Goal: Information Seeking & Learning: Check status

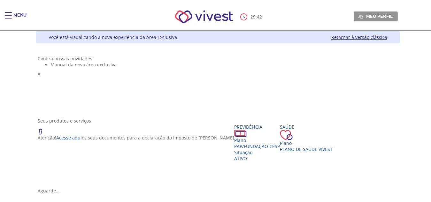
click at [189, 68] on ul "Manual da nova área exclusiva" at bounding box center [218, 65] width 360 height 6
drag, startPoint x: 250, startPoint y: 16, endPoint x: 262, endPoint y: 18, distance: 12.0
click at [262, 18] on div "29 : 31 Meu perfil Alterar Senha Sair" at bounding box center [216, 16] width 364 height 27
click at [253, 56] on div "Stories Confira nossas novidades! Manual da nova área exclusiva X" at bounding box center [218, 84] width 360 height 56
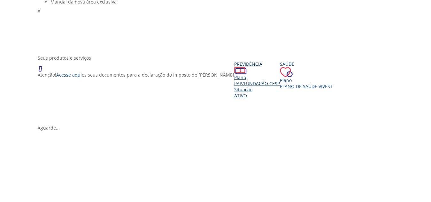
scroll to position [64, 0]
click at [234, 80] on div "Plano" at bounding box center [257, 76] width 46 height 6
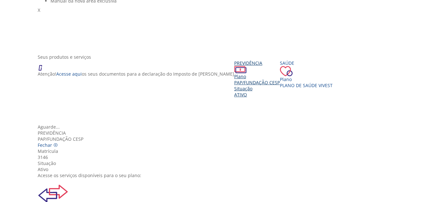
scroll to position [32, 0]
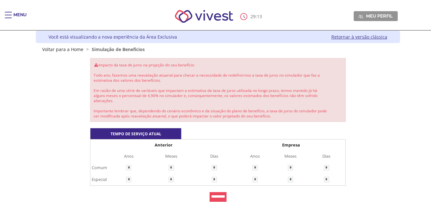
scroll to position [32, 0]
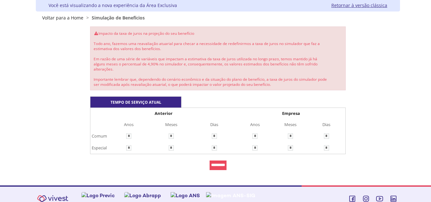
click at [74, 119] on div "Impacto da taxa de juros na projeção do seu benefício Todo ano, fazemos uma rea…" at bounding box center [218, 100] width 360 height 147
click at [225, 164] on input "*********" at bounding box center [218, 166] width 17 height 10
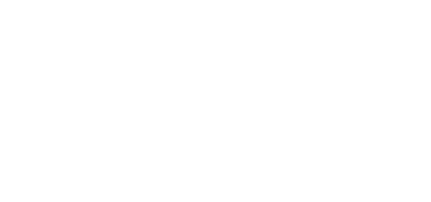
scroll to position [58, 0]
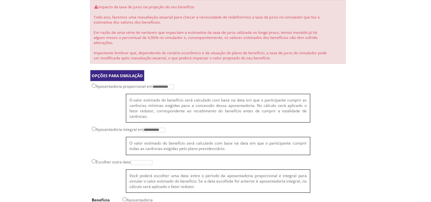
click at [62, 125] on div "**********" at bounding box center [218, 123] width 360 height 246
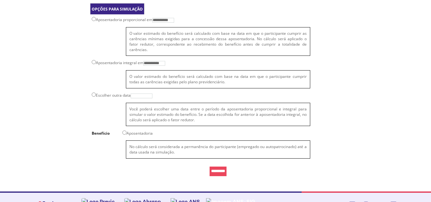
scroll to position [129, 0]
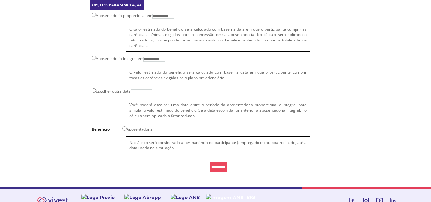
click at [216, 163] on input "*********" at bounding box center [218, 168] width 17 height 10
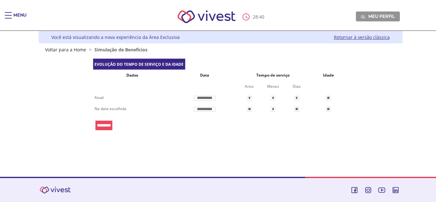
click at [108, 123] on input "*********" at bounding box center [103, 126] width 17 height 10
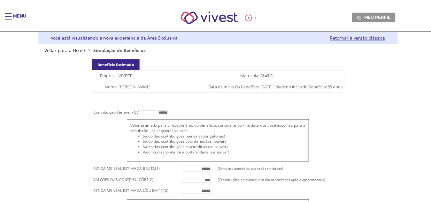
scroll to position [58, 0]
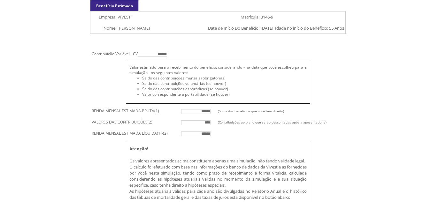
click at [30, 88] on div "Menu 28 : 54 Meu perfil Alterar Senha Sair Expiração de Sessão Sua sessão onlin…" at bounding box center [215, 43] width 431 height 202
click at [21, 96] on div "Menu 28 : 53 Meu perfil Alterar Senha Sair Expiração de Sessão Sua sessão onlin…" at bounding box center [215, 43] width 431 height 202
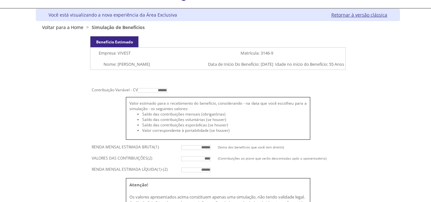
scroll to position [21, 0]
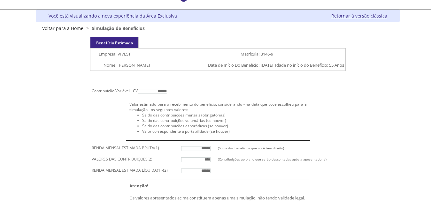
click at [75, 114] on div "Benefício Estimado Empresa: VIVEST Matrícula: 3146-9 Nome: LUIZ GUSTAVO FERREIR…" at bounding box center [218, 161] width 360 height 249
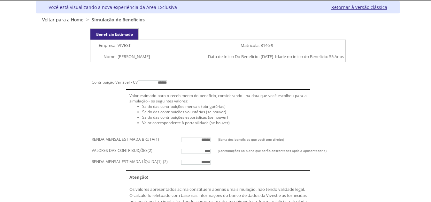
scroll to position [0, 0]
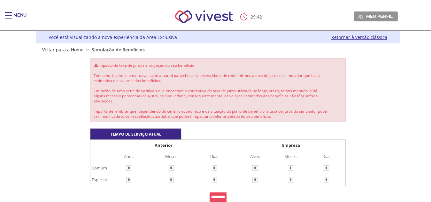
click at [65, 48] on link "Voltar para a Home" at bounding box center [62, 50] width 41 height 6
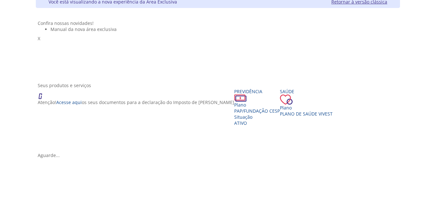
scroll to position [64, 0]
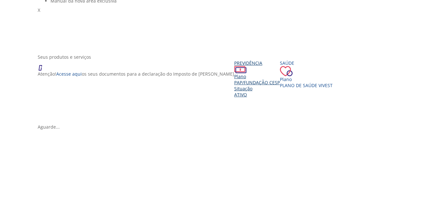
click at [234, 98] on div "Plano PAP/Fundação CESP Situação Ativo" at bounding box center [257, 85] width 46 height 24
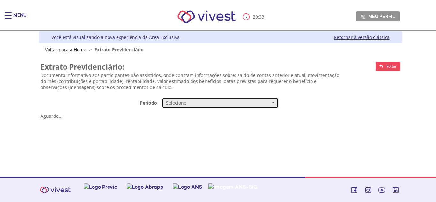
click at [172, 104] on span "Selecione" at bounding box center [218, 103] width 104 height 6
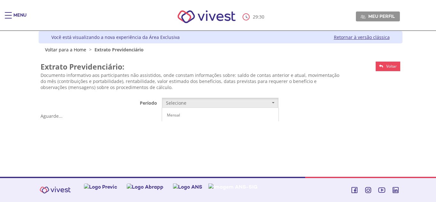
click at [132, 115] on div "Z7_I2KE1AG0L89AE06E1G4AR91051 Funcesp - Vivest- Extrato Previdenciario Mensal C…" at bounding box center [221, 93] width 364 height 81
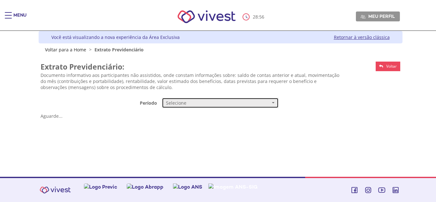
click at [180, 104] on span "Selecione" at bounding box center [218, 103] width 104 height 6
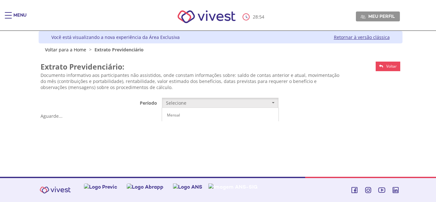
click at [68, 109] on div "**********" at bounding box center [221, 89] width 360 height 63
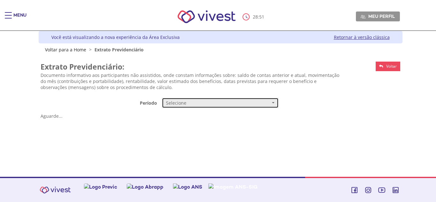
click at [176, 103] on span "Selecione" at bounding box center [218, 103] width 104 height 6
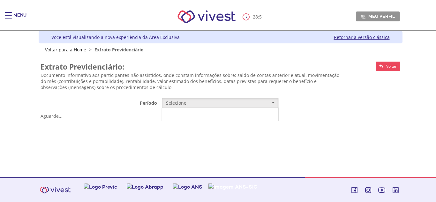
click at [180, 116] on link "Mensal" at bounding box center [220, 115] width 116 height 11
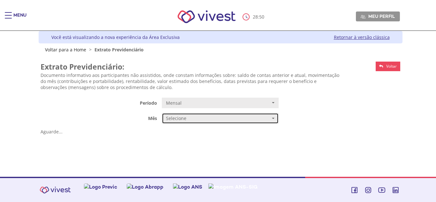
click at [174, 120] on span "Selecione" at bounding box center [218, 118] width 104 height 6
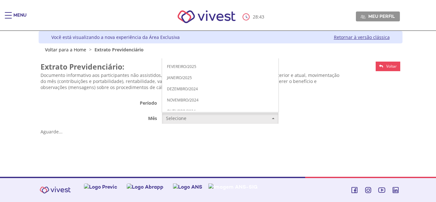
click at [178, 11] on span "JULHO/2025" at bounding box center [178, 10] width 22 height 5
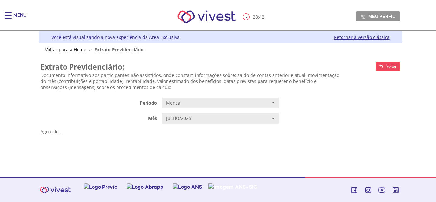
click at [343, 137] on div "Z7_I2KE1AG0L89AE06E1G4AR91051 Funcesp - Vivest- Extrato Previdenciario Mensal C…" at bounding box center [221, 101] width 364 height 96
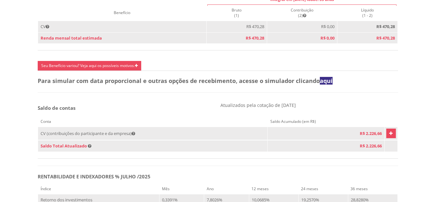
scroll to position [319, 0]
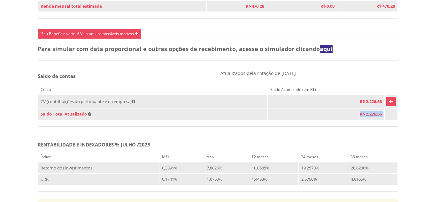
drag, startPoint x: 355, startPoint y: 122, endPoint x: 383, endPoint y: 120, distance: 27.5
click at [383, 120] on tr "Saldo Total Atualizado R$ 2.226,66" at bounding box center [218, 114] width 360 height 11
click at [371, 134] on div "Saldo de contas Atualizados pela cotação de 31/07/2025 Conta Saldo Acumulado (e…" at bounding box center [217, 102] width 365 height 64
click at [389, 105] on icon "Vivest" at bounding box center [391, 102] width 4 height 8
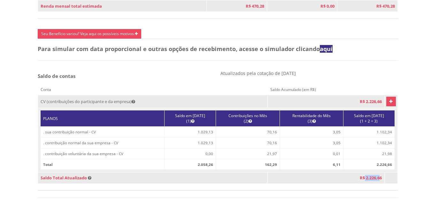
drag, startPoint x: 359, startPoint y: 187, endPoint x: 375, endPoint y: 186, distance: 16.0
click at [375, 181] on span "R$ 2.226,66" at bounding box center [371, 178] width 22 height 6
drag, startPoint x: 260, startPoint y: 141, endPoint x: 270, endPoint y: 141, distance: 9.9
click at [270, 138] on td "70,16" at bounding box center [248, 132] width 64 height 11
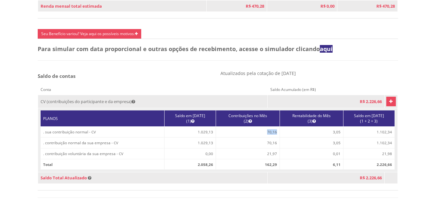
click at [272, 138] on td "70,16" at bounding box center [248, 132] width 64 height 11
drag, startPoint x: 264, startPoint y: 142, endPoint x: 271, endPoint y: 146, distance: 7.6
click at [271, 138] on td "70,16" at bounding box center [248, 132] width 64 height 11
click at [267, 149] on td "70,16" at bounding box center [248, 143] width 64 height 11
drag, startPoint x: 261, startPoint y: 162, endPoint x: 275, endPoint y: 166, distance: 14.0
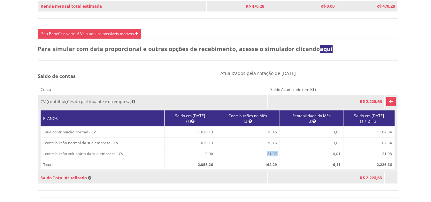
click at [275, 159] on tr ". contribuição voluntária da sua empresa - CV 0,00 21,97 0,01 21,98" at bounding box center [218, 153] width 354 height 11
click at [272, 159] on td "21,97" at bounding box center [248, 153] width 64 height 11
drag, startPoint x: 260, startPoint y: 164, endPoint x: 276, endPoint y: 168, distance: 15.9
click at [276, 169] on table "PLANOS Saldo em 30/06/2025 (1) Contribuições no Mês (2) Rentabilidade do Mês (3…" at bounding box center [217, 140] width 354 height 59
click at [280, 159] on td "0,01" at bounding box center [312, 153] width 64 height 11
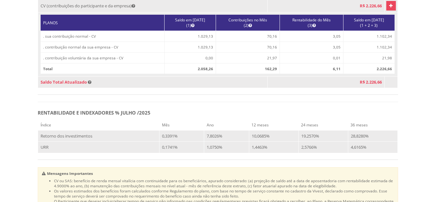
scroll to position [447, 0]
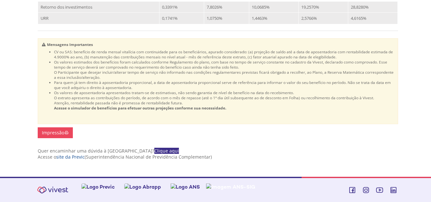
scroll to position [561, 0]
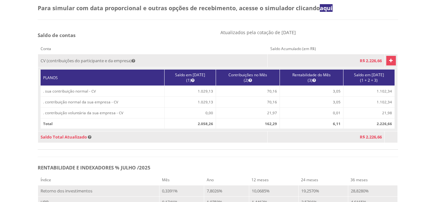
scroll to position [370, 0]
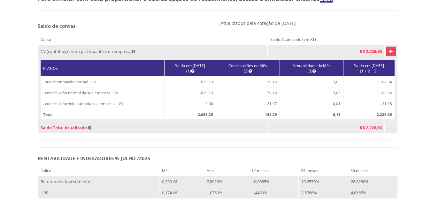
drag, startPoint x: 27, startPoint y: 117, endPoint x: 22, endPoint y: 119, distance: 5.5
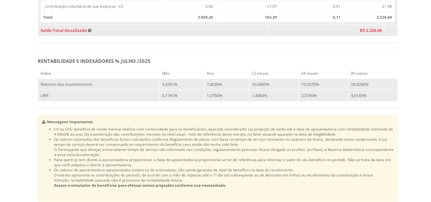
scroll to position [465, 0]
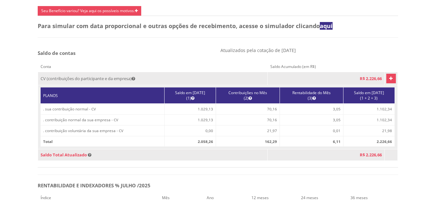
scroll to position [370, 0]
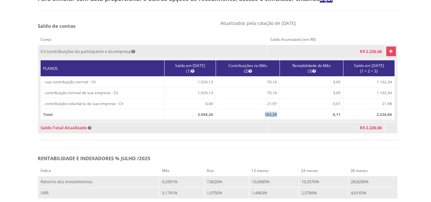
drag, startPoint x: 258, startPoint y: 124, endPoint x: 273, endPoint y: 127, distance: 15.2
click at [273, 120] on td "162,29" at bounding box center [248, 114] width 64 height 11
click at [247, 133] on td "Saldo Total Atualizado" at bounding box center [153, 127] width 230 height 11
drag, startPoint x: 49, startPoint y: 121, endPoint x: 73, endPoint y: 126, distance: 24.8
click at [73, 120] on td "Total" at bounding box center [103, 114] width 124 height 11
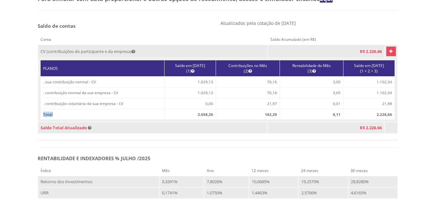
click at [73, 120] on td "Total" at bounding box center [103, 114] width 124 height 11
click at [36, 110] on div "Saldo de contas Atualizados pela cotação de 31/07/2025 Conta Saldo Acumulado (e…" at bounding box center [217, 83] width 365 height 127
drag, startPoint x: 257, startPoint y: 124, endPoint x: 275, endPoint y: 124, distance: 17.9
click at [275, 120] on tr "Total 2.058,26 162,29 6,11 2.226,66" at bounding box center [218, 114] width 354 height 11
click at [275, 134] on td "R$ 2.226,66" at bounding box center [326, 127] width 117 height 11
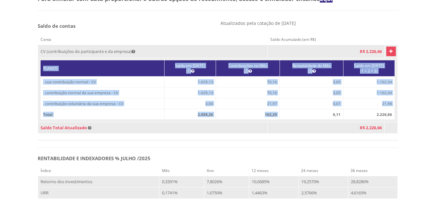
drag, startPoint x: 321, startPoint y: 125, endPoint x: 330, endPoint y: 132, distance: 10.7
click at [331, 122] on div "PLANOS Saldo em 30/06/2025 (1) Contribuições no Mês (2) Rentabilidade do Mês (3…" at bounding box center [217, 91] width 355 height 62
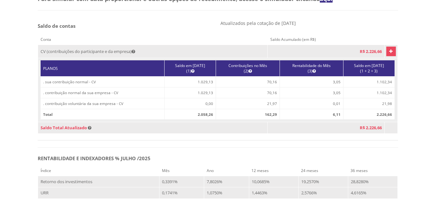
click at [324, 134] on td "R$ 2.226,66" at bounding box center [326, 127] width 117 height 11
click at [389, 55] on icon "Vivest" at bounding box center [391, 52] width 4 height 8
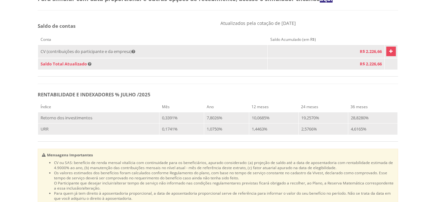
click at [389, 55] on icon "Vivest" at bounding box center [391, 52] width 4 height 8
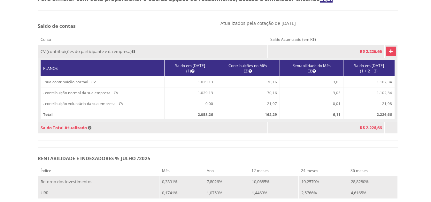
click at [388, 56] on link "Vivest" at bounding box center [391, 52] width 10 height 10
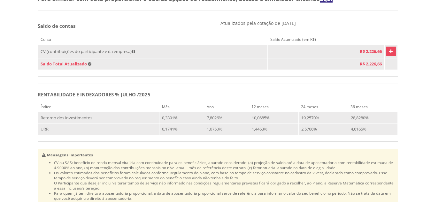
click at [389, 55] on icon "Vivest" at bounding box center [391, 52] width 4 height 8
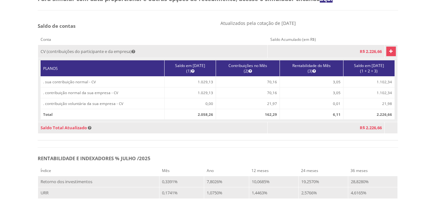
click at [388, 56] on link "Vivest" at bounding box center [391, 52] width 10 height 10
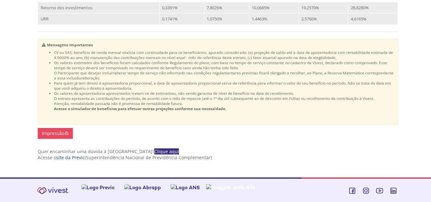
scroll to position [465, 0]
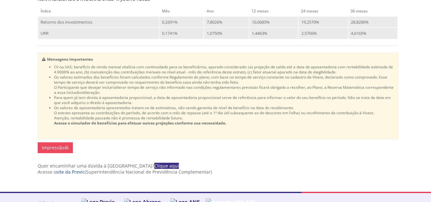
click at [206, 153] on div "Impressão" at bounding box center [218, 147] width 360 height 11
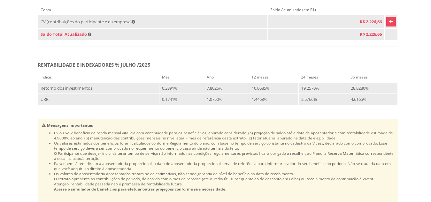
scroll to position [370, 0]
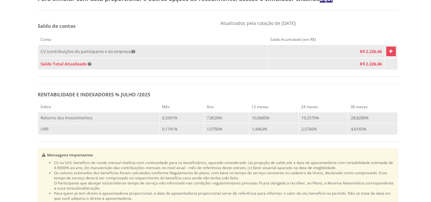
click at [222, 84] on div "Saldo de contas Atualizados pela cotação de 31/07/2025 Conta Saldo Acumulado (e…" at bounding box center [217, 52] width 365 height 64
click at [388, 56] on link "Vivest" at bounding box center [391, 52] width 10 height 10
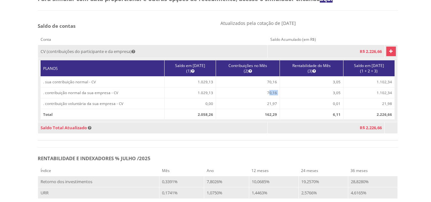
drag, startPoint x: 274, startPoint y: 100, endPoint x: 278, endPoint y: 109, distance: 9.6
click at [282, 98] on tr ". contribuição normal da sua empresa - CV 1.029,13 70,16 3,05 1.102,34" at bounding box center [218, 93] width 354 height 11
click at [280, 109] on td "0,01" at bounding box center [312, 103] width 64 height 11
drag, startPoint x: 274, startPoint y: 100, endPoint x: 283, endPoint y: 100, distance: 8.9
click at [283, 98] on tr ". contribuição normal da sua empresa - CV 1.029,13 70,16 3,05 1.102,34" at bounding box center [218, 93] width 354 height 11
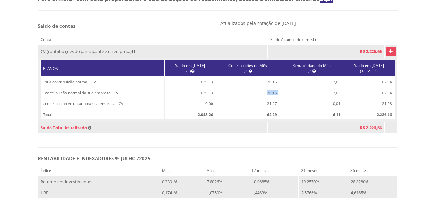
click at [281, 98] on td "3,05" at bounding box center [312, 93] width 64 height 11
click at [251, 134] on td "Saldo Total Atualizado" at bounding box center [153, 127] width 230 height 11
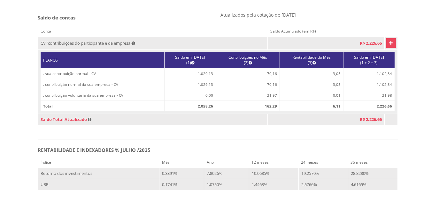
scroll to position [338, 0]
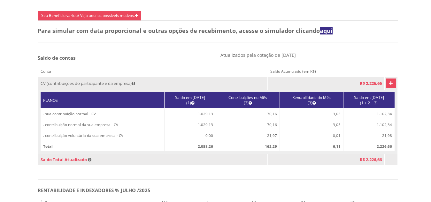
click at [389, 87] on icon "Vivest" at bounding box center [391, 84] width 4 height 8
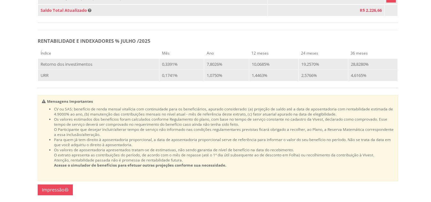
scroll to position [433, 0]
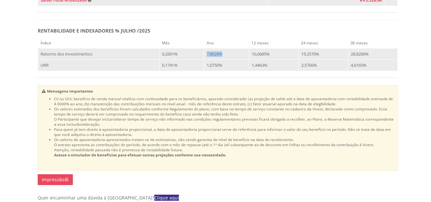
drag, startPoint x: 205, startPoint y: 67, endPoint x: 240, endPoint y: 71, distance: 35.0
click at [240, 60] on td "7,8026%" at bounding box center [226, 53] width 45 height 11
click at [276, 71] on td "1,4463%" at bounding box center [274, 65] width 50 height 11
drag, startPoint x: 250, startPoint y: 69, endPoint x: 277, endPoint y: 70, distance: 27.2
click at [277, 60] on td "10,0685%" at bounding box center [274, 53] width 50 height 11
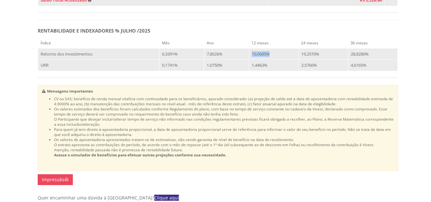
click at [273, 60] on td "10,0685%" at bounding box center [274, 53] width 50 height 11
drag, startPoint x: 249, startPoint y: 69, endPoint x: 276, endPoint y: 71, distance: 26.6
click at [276, 60] on td "10,0685%" at bounding box center [274, 53] width 50 height 11
click at [271, 71] on td "1,4463%" at bounding box center [274, 65] width 50 height 11
drag, startPoint x: 249, startPoint y: 68, endPoint x: 276, endPoint y: 72, distance: 27.4
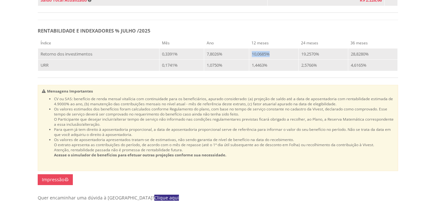
click at [275, 60] on td "10,0685%" at bounding box center [274, 53] width 50 height 11
click at [276, 71] on td "1,4463%" at bounding box center [274, 65] width 50 height 11
click at [205, 111] on div "Mensagens Importantes CV ou SAS: benefício de renda mensal vitalícia com contin…" at bounding box center [218, 128] width 360 height 86
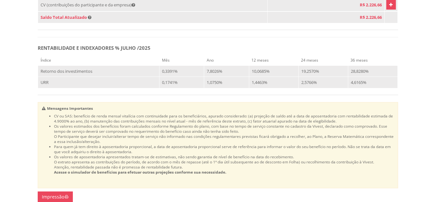
scroll to position [401, 0]
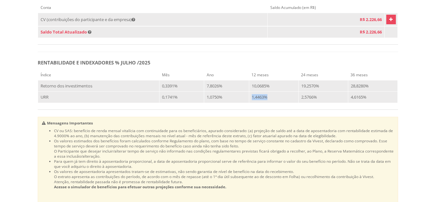
drag, startPoint x: 263, startPoint y: 116, endPoint x: 255, endPoint y: 138, distance: 23.2
click at [270, 110] on div "Índice Mês Ano 12 meses 24 meses 36 meses Retorno dos investimentos 0,3391% 7,8…" at bounding box center [218, 90] width 360 height 40
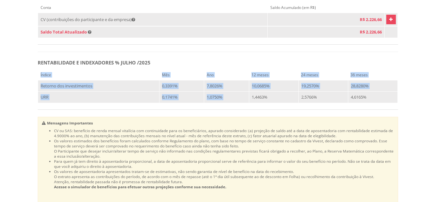
click at [254, 126] on p "Mensagens Importantes" at bounding box center [217, 122] width 353 height 5
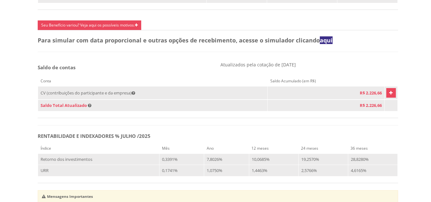
scroll to position [306, 0]
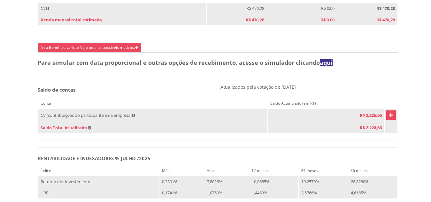
click at [389, 119] on icon "Vivest" at bounding box center [391, 115] width 4 height 8
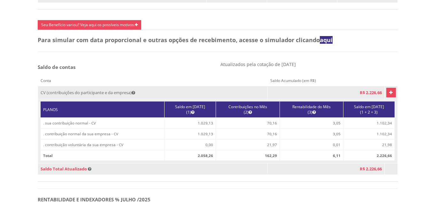
scroll to position [338, 0]
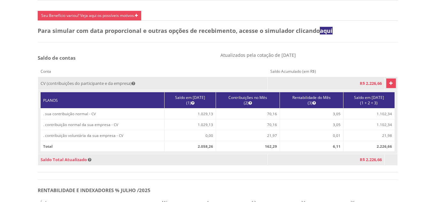
click at [146, 76] on th "Conta" at bounding box center [153, 71] width 230 height 11
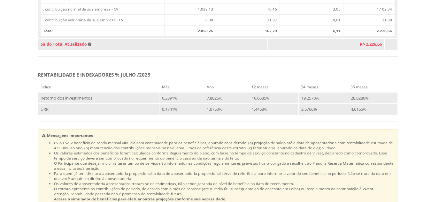
scroll to position [465, 0]
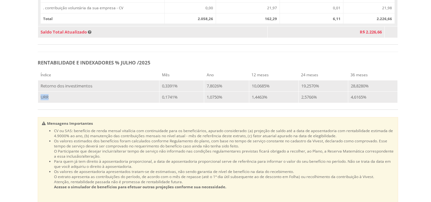
click at [44, 103] on td "URR" at bounding box center [98, 97] width 121 height 11
click at [38, 110] on div "Índice Mês Ano 12 meses 24 meses 36 meses Retorno dos investimentos 0,3391% 7,8…" at bounding box center [218, 87] width 360 height 43
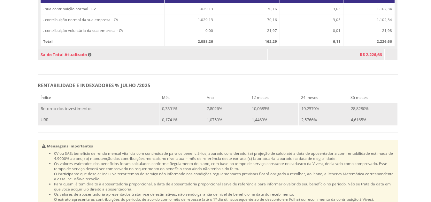
scroll to position [433, 0]
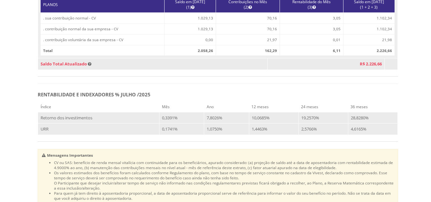
click at [232, 112] on th "Ano" at bounding box center [226, 107] width 45 height 11
drag, startPoint x: 246, startPoint y: 133, endPoint x: 280, endPoint y: 138, distance: 34.5
click at [280, 135] on tbody "Retorno dos investimentos 0,3391% 7,8026% 10,0685% 19,2570% 28,8280% URR 0,1741…" at bounding box center [218, 123] width 360 height 23
click at [261, 111] on div "Índice Mês Ano 12 meses 24 meses 36 meses Retorno dos investimentos 0,3391% 7,8…" at bounding box center [218, 119] width 360 height 43
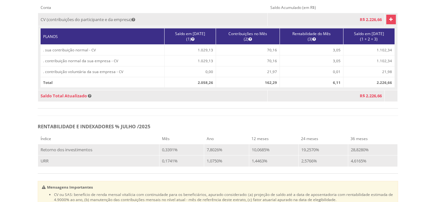
click at [367, 99] on span "R$ 2.226,66" at bounding box center [371, 96] width 22 height 6
click at [376, 108] on div "Conta Saldo Acumulado (em R$) CV (contribuições do participante e da empresa) R…" at bounding box center [218, 55] width 360 height 106
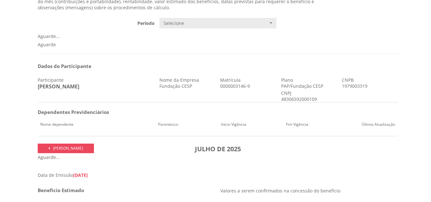
scroll to position [0, 0]
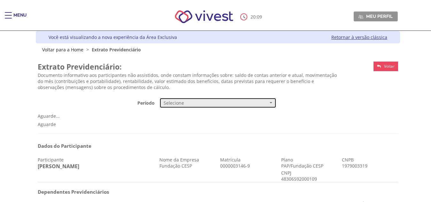
click at [181, 107] on button "Selecione" at bounding box center [217, 103] width 117 height 11
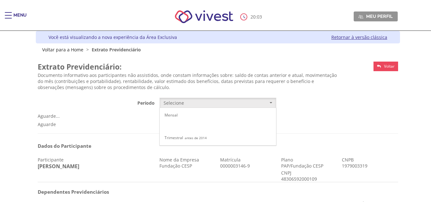
click at [190, 127] on small "de 2014 até 09/2017" at bounding box center [200, 126] width 34 height 4
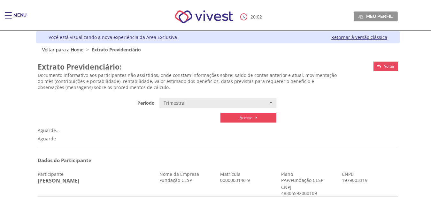
click at [234, 118] on link "Acesse" at bounding box center [248, 118] width 56 height 10
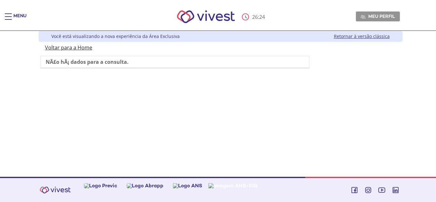
click at [80, 49] on link "Voltar para a Home" at bounding box center [68, 47] width 47 height 7
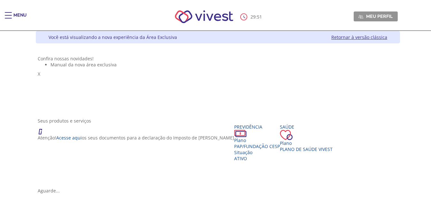
scroll to position [32, 0]
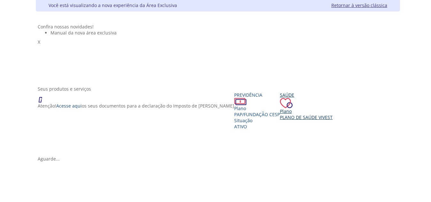
click at [280, 120] on span "Plano de Saúde VIVEST" at bounding box center [306, 117] width 53 height 6
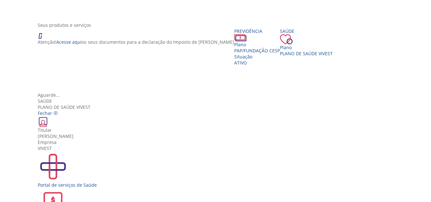
scroll to position [0, 0]
click at [58, 111] on icon "Vivest" at bounding box center [55, 113] width 4 height 4
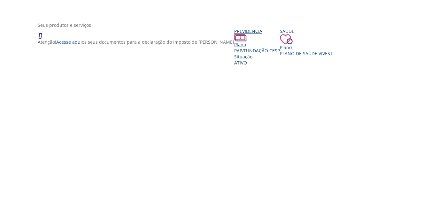
click at [234, 54] on span "PAP/Fundação CESP" at bounding box center [257, 51] width 46 height 6
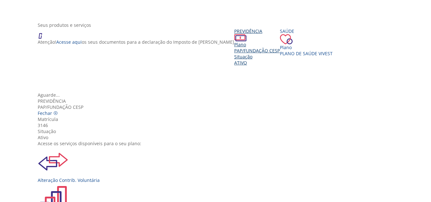
scroll to position [64, 0]
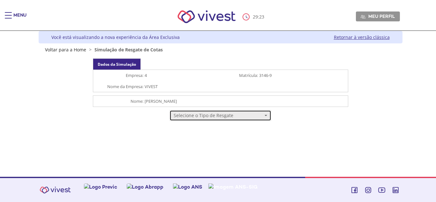
click at [212, 119] on button "Selecione o Tipo de Resgate" at bounding box center [221, 115] width 102 height 11
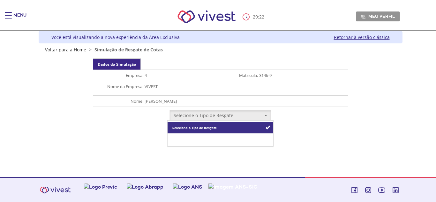
click at [203, 139] on link "Resgate Total" at bounding box center [221, 138] width 106 height 11
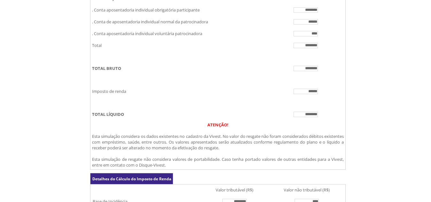
scroll to position [192, 0]
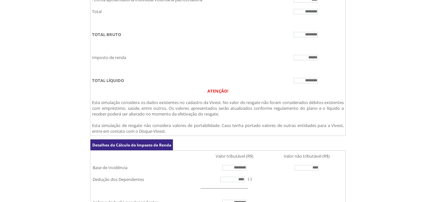
drag, startPoint x: 307, startPoint y: 90, endPoint x: 327, endPoint y: 92, distance: 19.9
click at [327, 87] on td "********" at bounding box center [305, 81] width 79 height 12
click at [352, 95] on div "**********" at bounding box center [218, 70] width 360 height 406
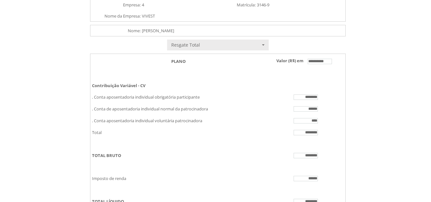
scroll to position [62, 0]
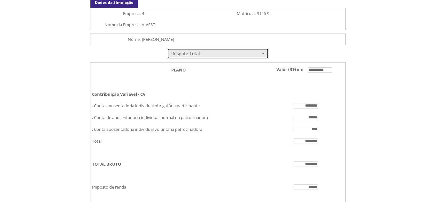
click at [241, 55] on span "Resgate Total" at bounding box center [215, 53] width 89 height 6
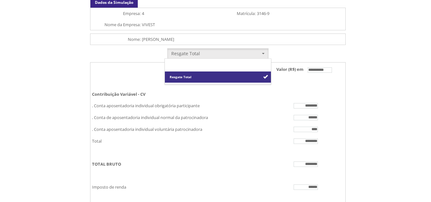
click at [210, 66] on span "Selecione o Tipo de Resgate" at bounding box center [192, 66] width 44 height 5
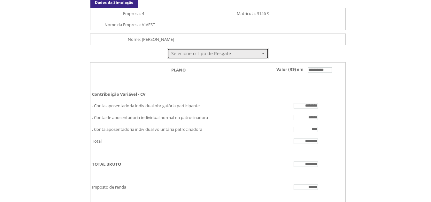
click at [218, 51] on span "Selecione o Tipo de Resgate" at bounding box center [215, 53] width 89 height 6
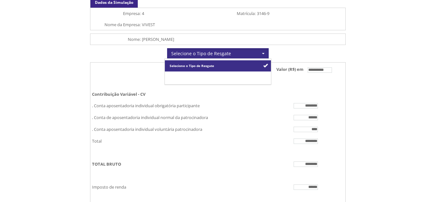
click at [189, 75] on span "Resgate Total" at bounding box center [181, 77] width 22 height 5
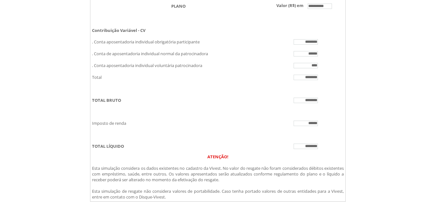
scroll to position [158, 0]
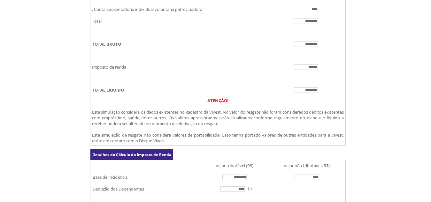
scroll to position [192, 0]
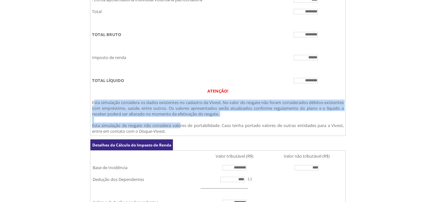
drag, startPoint x: 96, startPoint y: 112, endPoint x: 181, endPoint y: 136, distance: 88.4
click at [181, 136] on td "ATENÇÃO! Esta simulação considera os dados existentes no cadastro da Vivest. No…" at bounding box center [217, 112] width 255 height 50
click at [166, 134] on span "Esta simulação de resgate não considera valores de portabilidade. Caso tenha po…" at bounding box center [218, 128] width 252 height 11
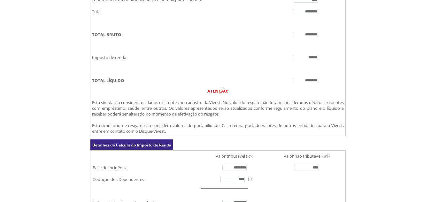
click at [68, 104] on div "**********" at bounding box center [218, 70] width 360 height 406
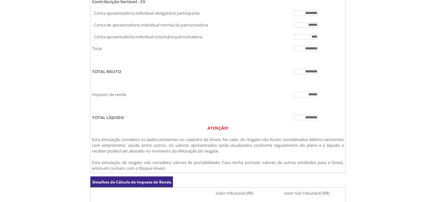
scroll to position [158, 0]
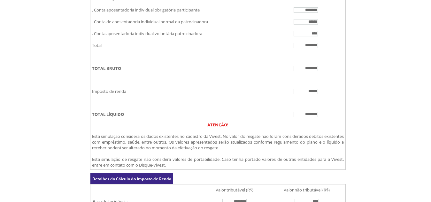
click at [310, 117] on input "********" at bounding box center [305, 114] width 24 height 5
click at [354, 120] on div "**********" at bounding box center [218, 104] width 360 height 406
click at [315, 117] on input "********" at bounding box center [305, 114] width 24 height 5
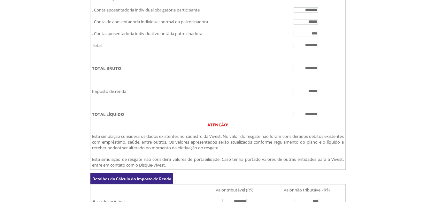
click at [315, 117] on input "********" at bounding box center [305, 114] width 24 height 5
click at [335, 120] on td "********" at bounding box center [305, 115] width 79 height 12
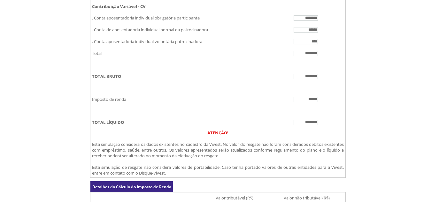
scroll to position [160, 0]
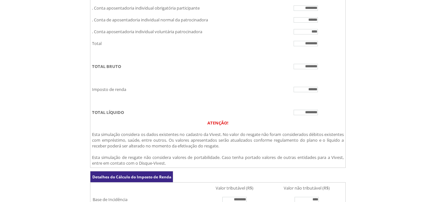
click at [311, 115] on input "********" at bounding box center [305, 112] width 24 height 5
click at [312, 126] on div "ATENÇÃO!" at bounding box center [218, 123] width 252 height 6
click at [371, 135] on div "**********" at bounding box center [218, 102] width 360 height 406
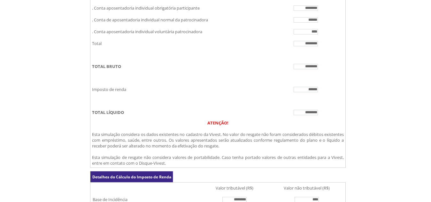
click at [312, 115] on input "********" at bounding box center [305, 112] width 24 height 5
click at [351, 126] on div "**********" at bounding box center [218, 102] width 360 height 406
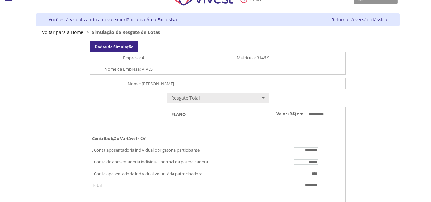
scroll to position [32, 0]
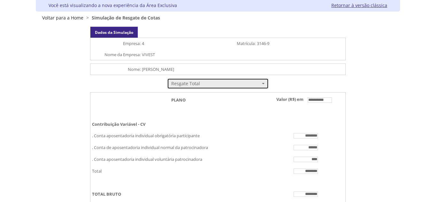
click at [202, 86] on span "Resgate Total" at bounding box center [215, 83] width 89 height 6
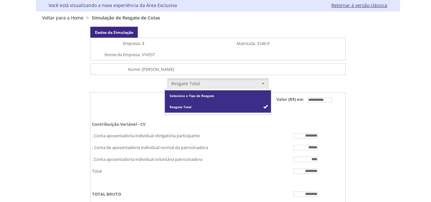
click at [199, 96] on span "Selecione o Tipo de Resgate" at bounding box center [192, 96] width 44 height 5
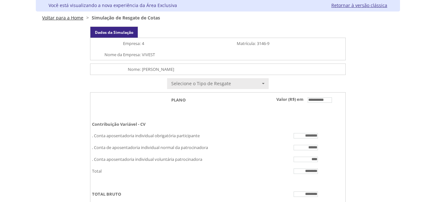
click at [67, 19] on link "Voltar para a Home" at bounding box center [62, 18] width 41 height 6
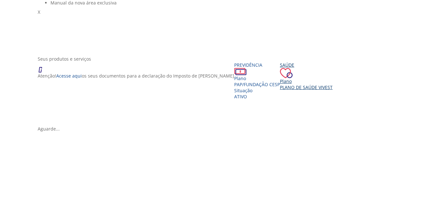
scroll to position [64, 0]
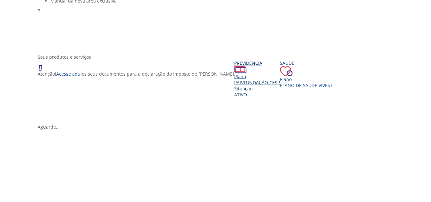
click at [234, 80] on div "Plano" at bounding box center [257, 76] width 46 height 6
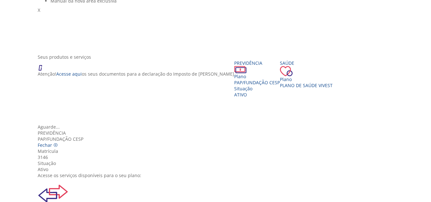
click at [68, 179] on img "Vivest" at bounding box center [53, 194] width 31 height 31
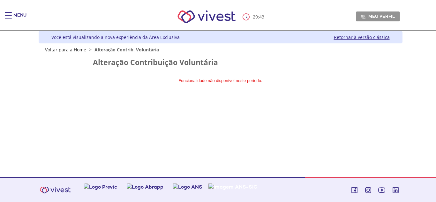
click at [75, 50] on link "Voltar para a Home" at bounding box center [65, 50] width 41 height 6
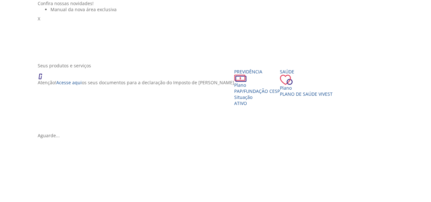
scroll to position [64, 0]
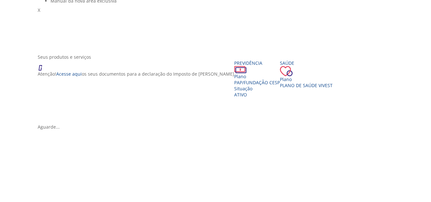
drag, startPoint x: 121, startPoint y: 77, endPoint x: 10, endPoint y: 79, distance: 110.8
click at [38, 79] on div "Seus produtos e serviços Atenção! Acesse aqui os seus documentos para a declara…" at bounding box center [218, 89] width 360 height 70
click at [47, 4] on ul "Manual da nova área exclusiva" at bounding box center [218, 1] width 360 height 6
click at [53, 61] on div "Seus produtos e serviços Atenção! Acesse aqui os seus documentos para a declara…" at bounding box center [218, 89] width 360 height 70
click at [58, 60] on div "Seus produtos e serviços" at bounding box center [218, 57] width 360 height 6
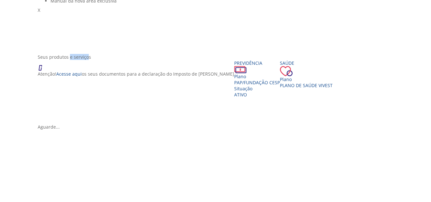
click at [58, 60] on div "Seus produtos e serviços" at bounding box center [218, 57] width 360 height 6
click at [60, 68] on div "Seus produtos e serviços Atenção! Acesse aqui os seus documentos para a declara…" at bounding box center [218, 89] width 360 height 70
click at [60, 58] on div "Seus produtos e serviços Atenção! Acesse aqui os seus documentos para a declara…" at bounding box center [218, 89] width 360 height 70
click at [59, 66] on div "Seus produtos e serviços Atenção! Acesse aqui os seus documentos para a declara…" at bounding box center [218, 89] width 360 height 70
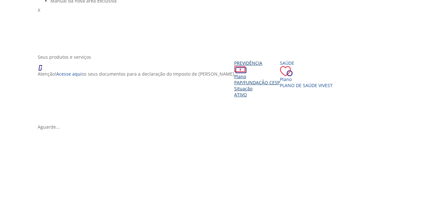
click at [234, 98] on div "Plano PAP/Fundação CESP Situação Ativo" at bounding box center [257, 85] width 46 height 24
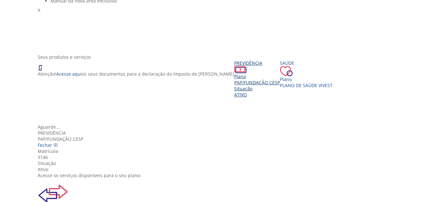
scroll to position [7, 0]
click at [286, 148] on div "Matrícula 3146 Situação Ativo" at bounding box center [218, 160] width 360 height 24
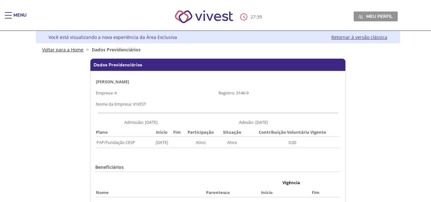
click at [75, 50] on link "Voltar para a Home" at bounding box center [62, 50] width 41 height 6
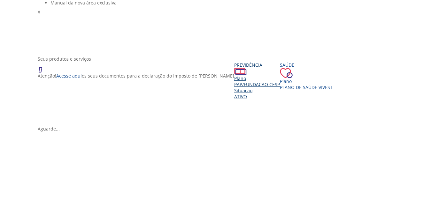
scroll to position [64, 0]
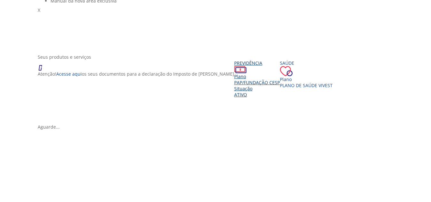
click at [234, 80] on div "Plano" at bounding box center [257, 76] width 46 height 6
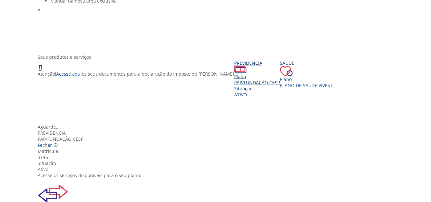
scroll to position [32, 0]
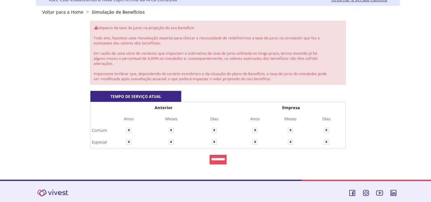
scroll to position [38, 0]
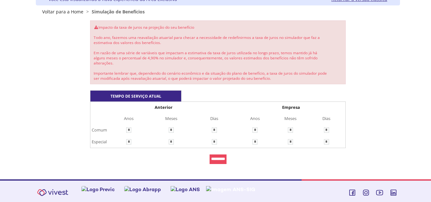
click at [214, 156] on input "*********" at bounding box center [218, 160] width 17 height 10
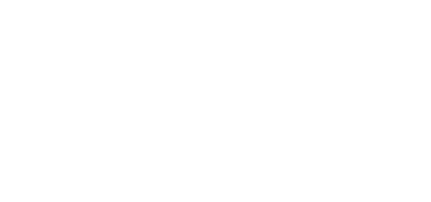
scroll to position [58, 0]
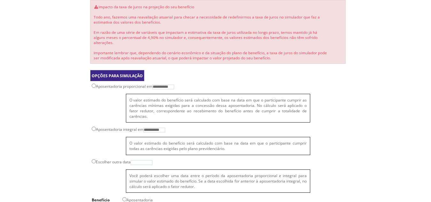
click at [365, 80] on div "**********" at bounding box center [218, 123] width 360 height 246
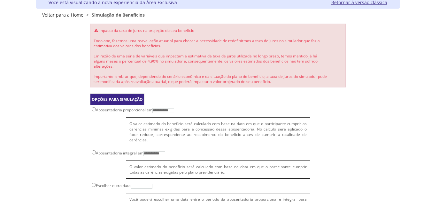
scroll to position [0, 0]
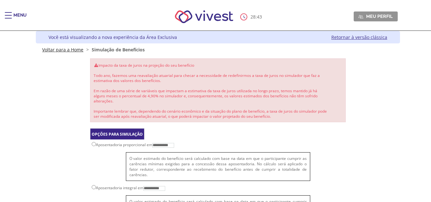
click at [65, 50] on link "Voltar para a Home" at bounding box center [62, 50] width 41 height 6
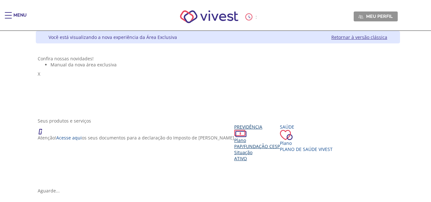
click at [234, 162] on div "Plano PAP/Fundação CESP Situação Ativo" at bounding box center [257, 149] width 46 height 24
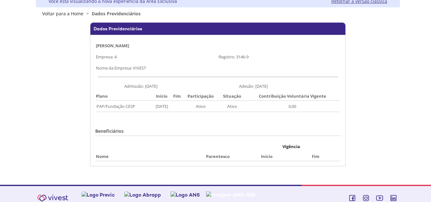
scroll to position [44, 0]
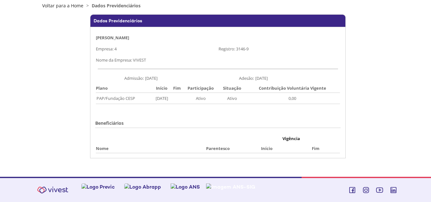
drag, startPoint x: 156, startPoint y: 99, endPoint x: 176, endPoint y: 108, distance: 22.0
click at [188, 101] on tr "PAP/Fundação CESP [DATE] Ativo Ativo 0,00" at bounding box center [218, 98] width 244 height 11
click at [175, 108] on div "[PERSON_NAME] Empresa: 4 Registro: 3146-9 Nome da Empresa: VIVEST Admissão: [DA…" at bounding box center [217, 93] width 255 height 132
drag, startPoint x: 118, startPoint y: 53, endPoint x: 134, endPoint y: 58, distance: 17.2
click at [132, 60] on tbody "[PERSON_NAME] Empresa: 4 Registro: 3146-9 Nome da Empresa: VIVEST" at bounding box center [217, 49] width 245 height 34
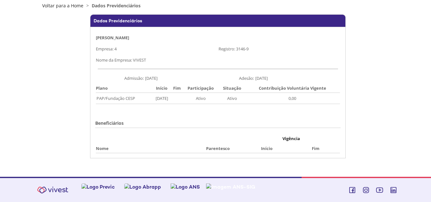
drag, startPoint x: 70, startPoint y: 76, endPoint x: 71, endPoint y: 83, distance: 7.4
click at [70, 76] on div "Dados Previdenciários LUIZ GUSTAVO FERREIRA MOTA Empresa: 4 Registro: 3146-9 No…" at bounding box center [218, 89] width 360 height 150
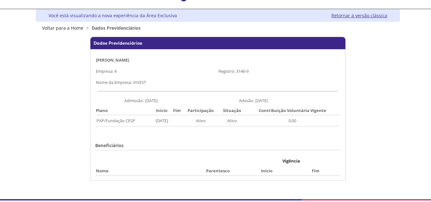
scroll to position [0, 0]
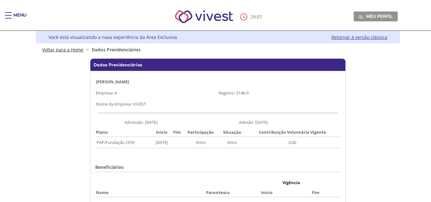
click at [64, 49] on link "Voltar para a Home" at bounding box center [62, 50] width 41 height 6
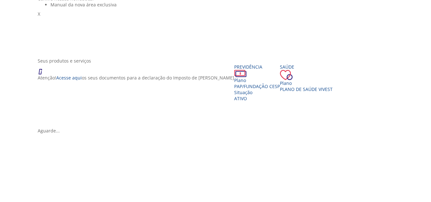
scroll to position [64, 0]
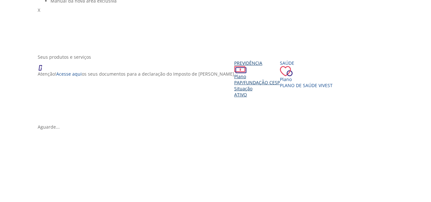
click at [234, 86] on span "PAP/Fundação CESP" at bounding box center [257, 83] width 46 height 6
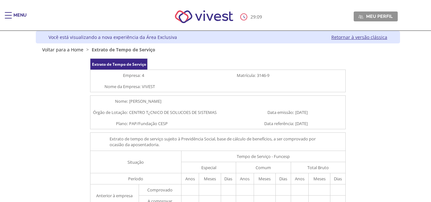
click at [61, 130] on div "Extrato de Tempo de Serviço Empresa: 4 Matrícula: 3146-9 Nome da Empresa: VIVES…" at bounding box center [218, 188] width 360 height 260
click at [68, 46] on div "Z6_L19A13G0LGPF00Q7UV9Q807RH1 Você está visualizando a nova experiência da Área…" at bounding box center [218, 42] width 364 height 22
click at [71, 49] on link "Voltar para a Home" at bounding box center [62, 50] width 41 height 6
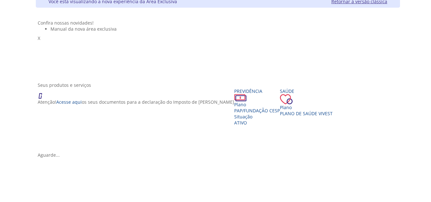
scroll to position [96, 0]
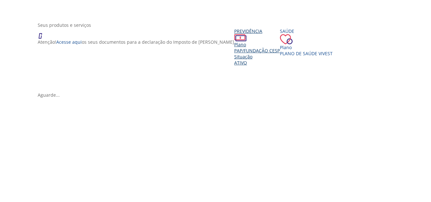
click at [234, 48] on div "Plano" at bounding box center [257, 45] width 46 height 6
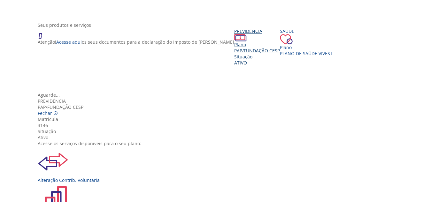
scroll to position [64, 0]
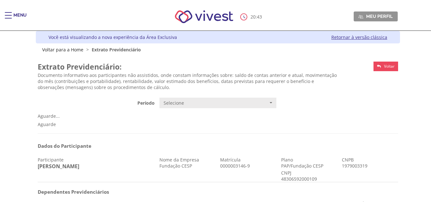
scroll to position [50, 0]
